Goal: Download file/media

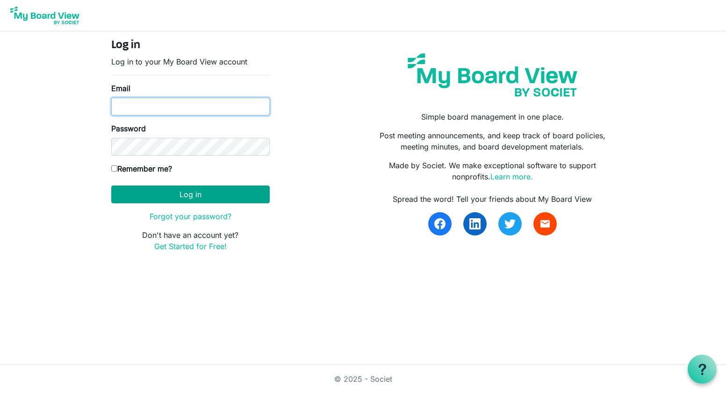
type input "smaico@artcenternj.org"
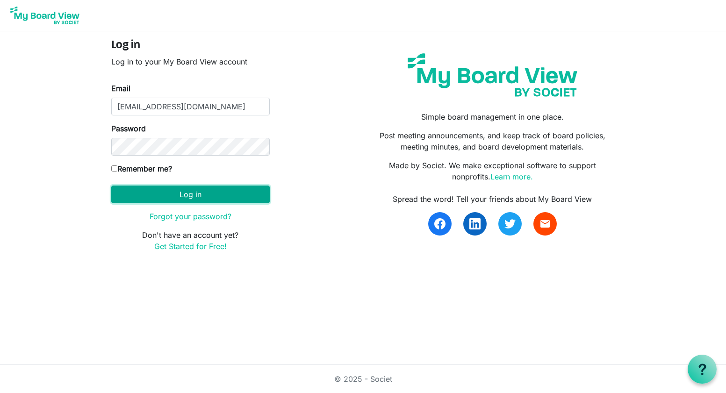
click at [188, 196] on button "Log in" at bounding box center [190, 195] width 159 height 18
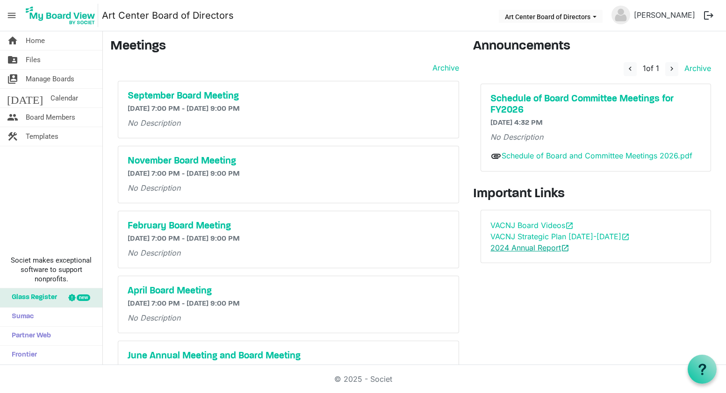
click at [521, 248] on link "2024 Annual Report open_in_new" at bounding box center [530, 247] width 79 height 9
click at [192, 97] on h5 "September Board Meeting" at bounding box center [289, 96] width 322 height 11
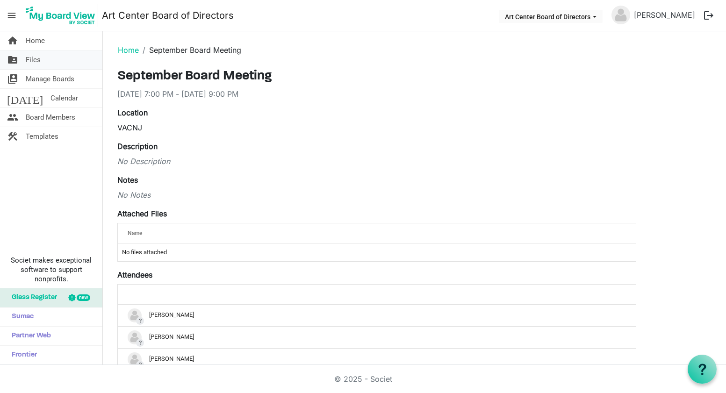
click at [33, 60] on span "Files" at bounding box center [33, 60] width 15 height 19
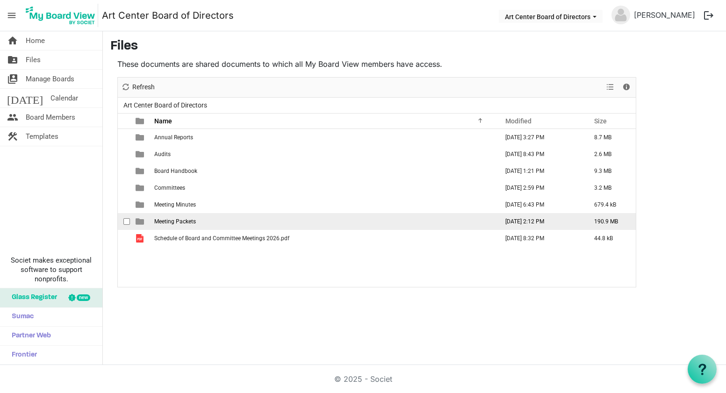
click at [186, 222] on span "Meeting Packets" at bounding box center [175, 221] width 42 height 7
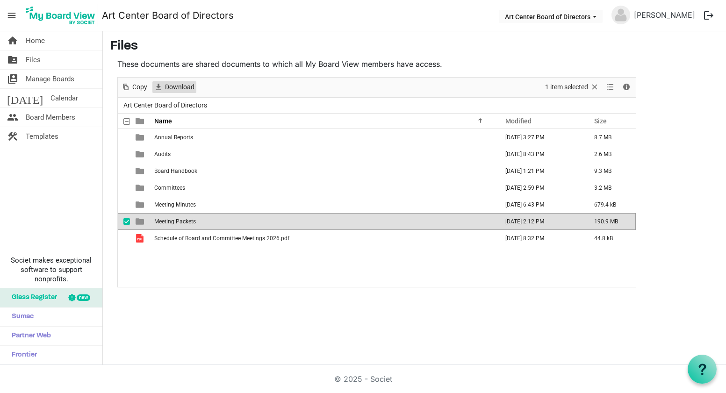
click at [178, 88] on span "Download" at bounding box center [179, 87] width 31 height 12
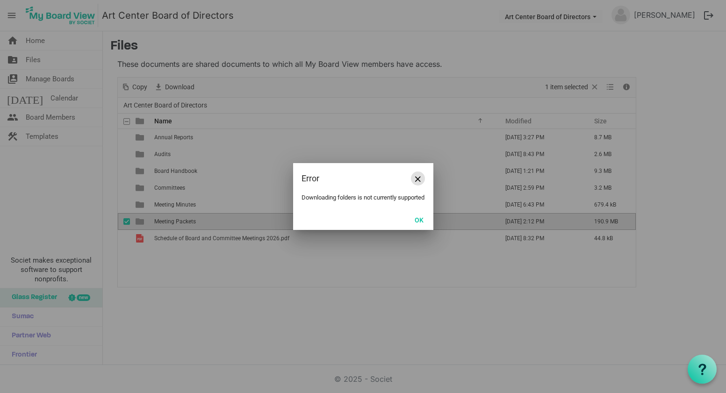
click at [418, 177] on span "Close" at bounding box center [418, 179] width 6 height 6
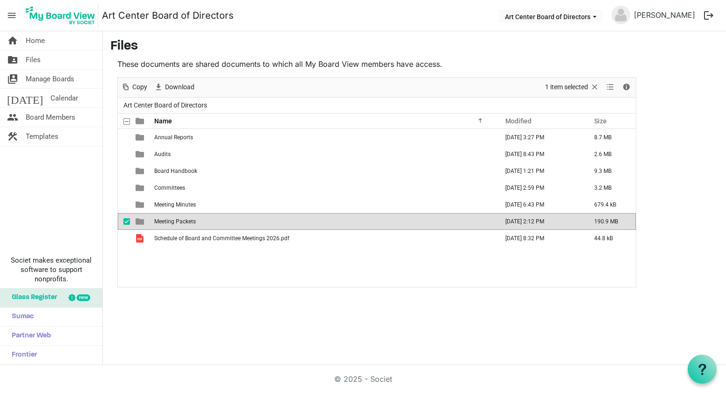
click at [170, 223] on span "Meeting Packets" at bounding box center [175, 221] width 42 height 7
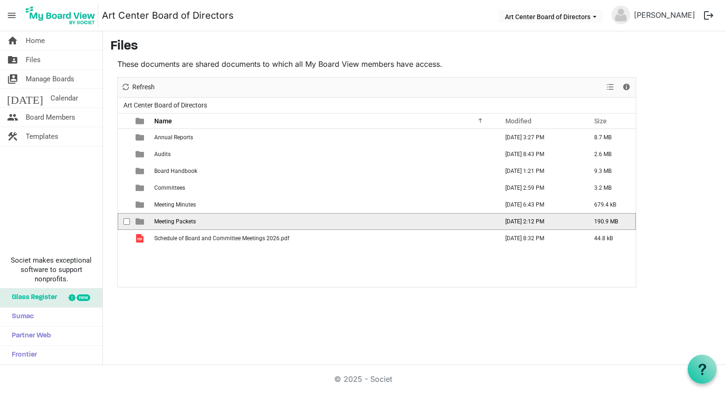
click at [170, 223] on span "Meeting Packets" at bounding box center [175, 221] width 42 height 7
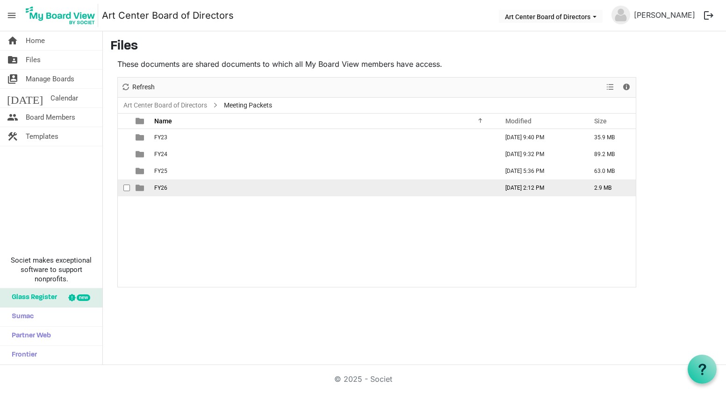
click at [162, 187] on span "FY26" at bounding box center [160, 188] width 13 height 7
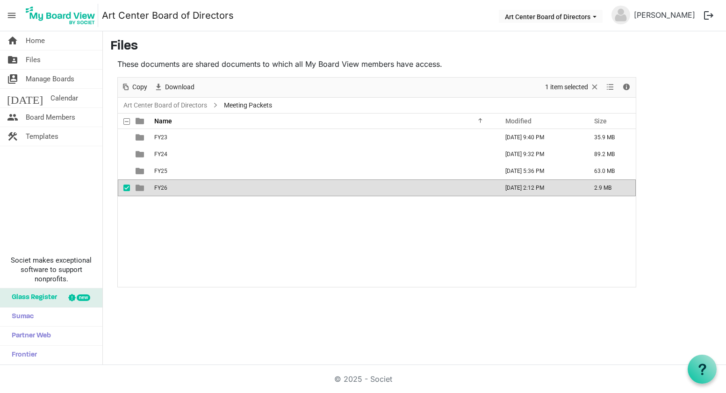
click at [162, 187] on span "FY26" at bounding box center [160, 188] width 13 height 7
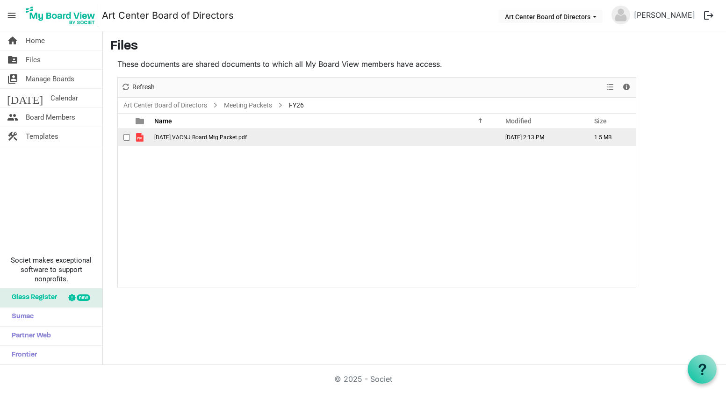
click at [209, 140] on span "Sept 26 VACNJ Board Mtg Packet.pdf" at bounding box center [200, 137] width 93 height 7
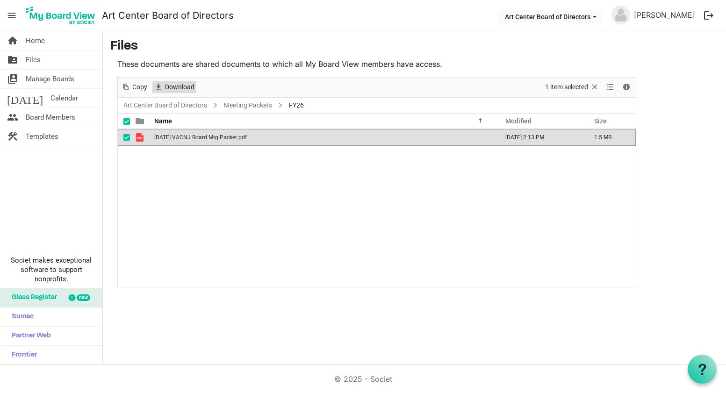
click at [189, 87] on span "Download" at bounding box center [179, 87] width 31 height 12
click at [172, 87] on span "Download" at bounding box center [179, 87] width 31 height 12
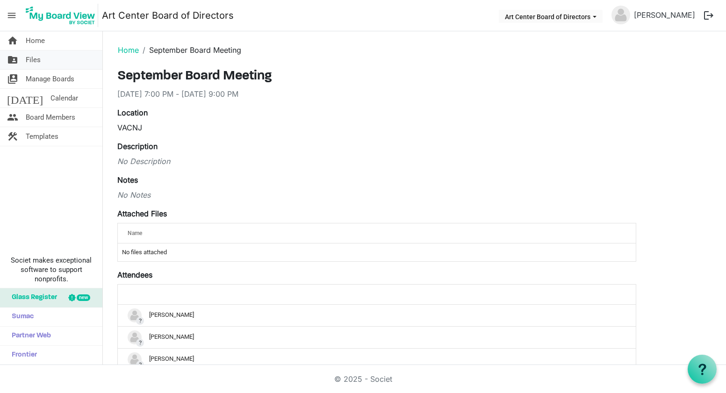
click at [29, 59] on span "Files" at bounding box center [33, 60] width 15 height 19
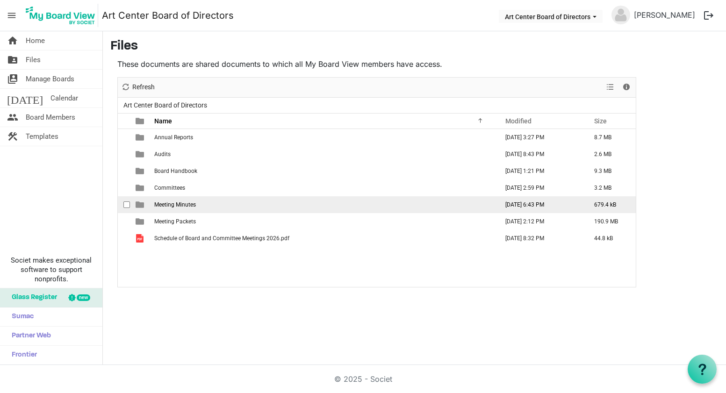
click at [165, 204] on span "Meeting Minutes" at bounding box center [175, 205] width 42 height 7
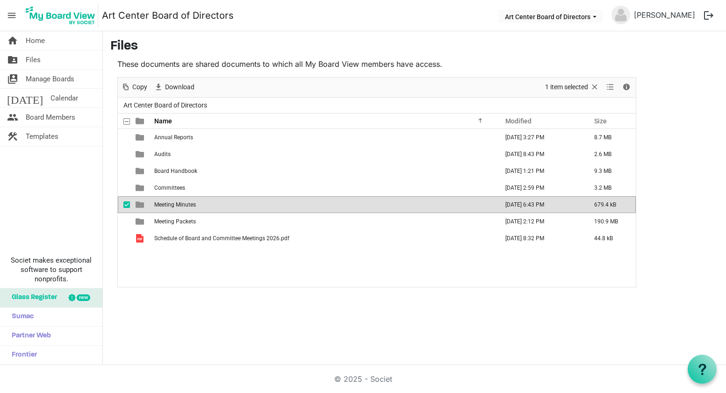
click at [165, 204] on span "Meeting Minutes" at bounding box center [175, 205] width 42 height 7
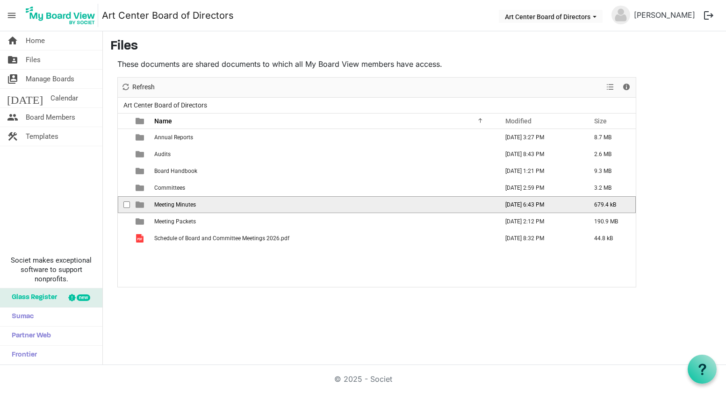
click at [165, 204] on span "Meeting Minutes" at bounding box center [175, 205] width 42 height 7
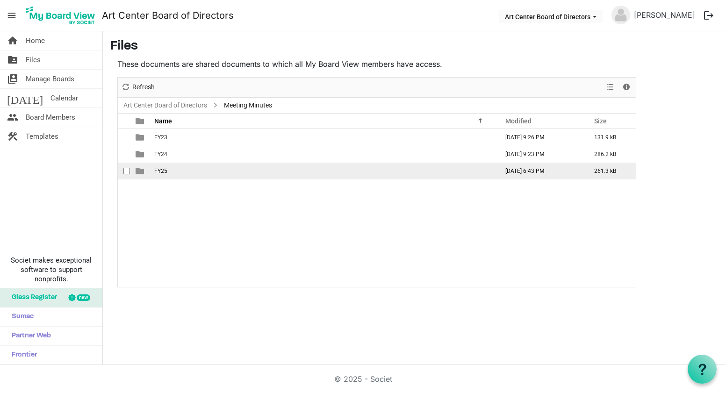
click at [162, 170] on span "FY25" at bounding box center [160, 171] width 13 height 7
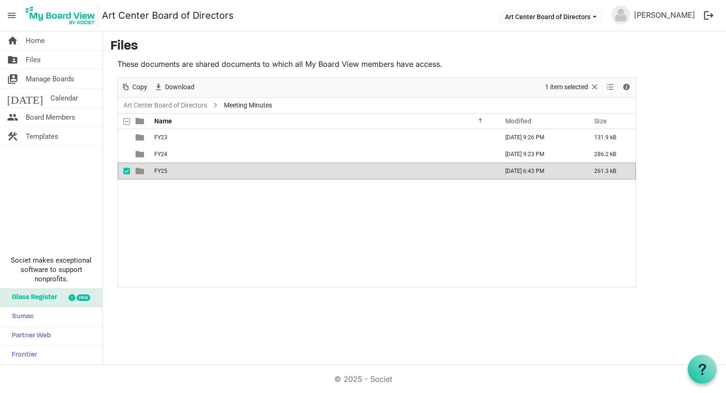
click at [162, 170] on span "FY25" at bounding box center [160, 171] width 13 height 7
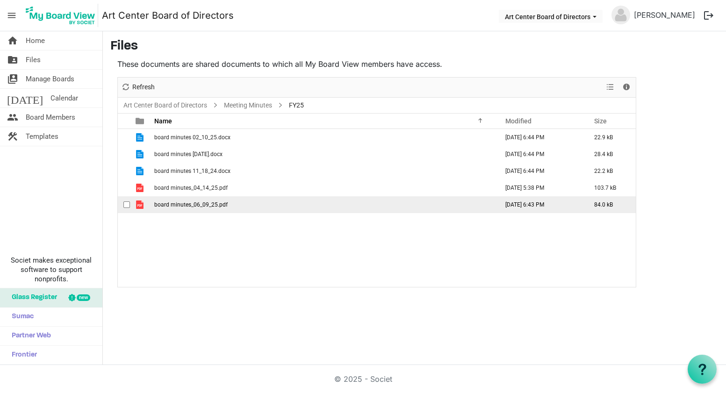
click at [203, 205] on span "board minutes_06_09_25.pdf" at bounding box center [190, 205] width 73 height 7
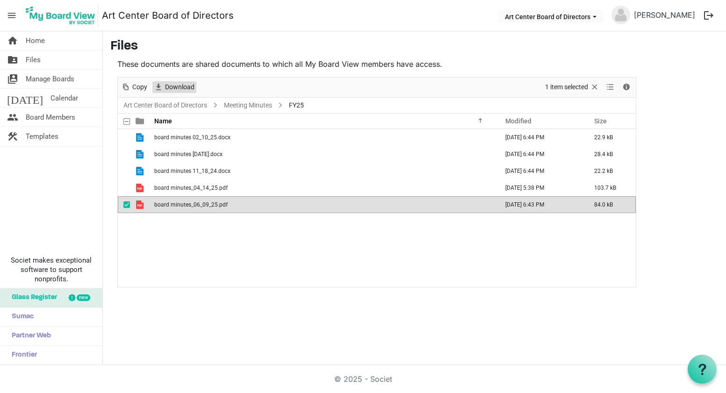
click at [183, 84] on span "Download" at bounding box center [179, 87] width 31 height 12
click at [67, 77] on span "Manage Boards" at bounding box center [50, 79] width 49 height 19
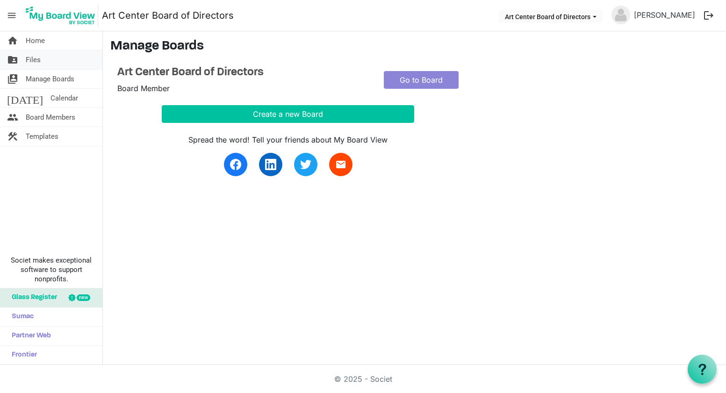
click at [37, 60] on span "Files" at bounding box center [33, 60] width 15 height 19
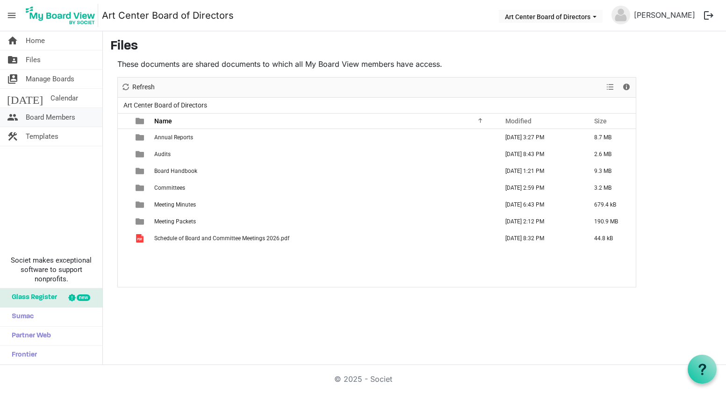
click at [64, 117] on span "Board Members" at bounding box center [51, 117] width 50 height 19
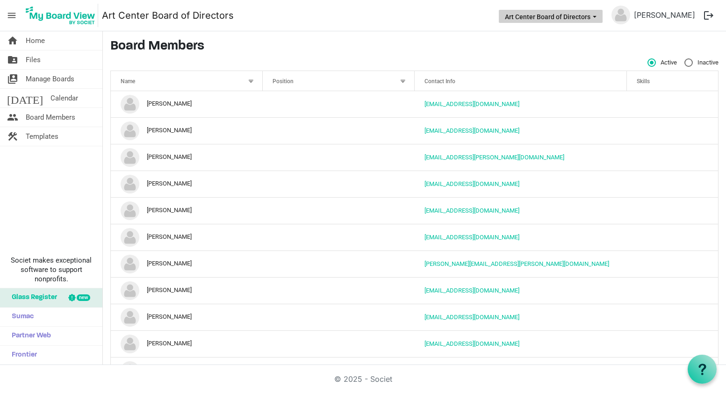
click at [561, 20] on button "Art Center Board of Directors" at bounding box center [551, 16] width 104 height 13
click at [445, 46] on h3 "Board Members" at bounding box center [414, 47] width 608 height 16
